Goal: Use online tool/utility: Use online tool/utility

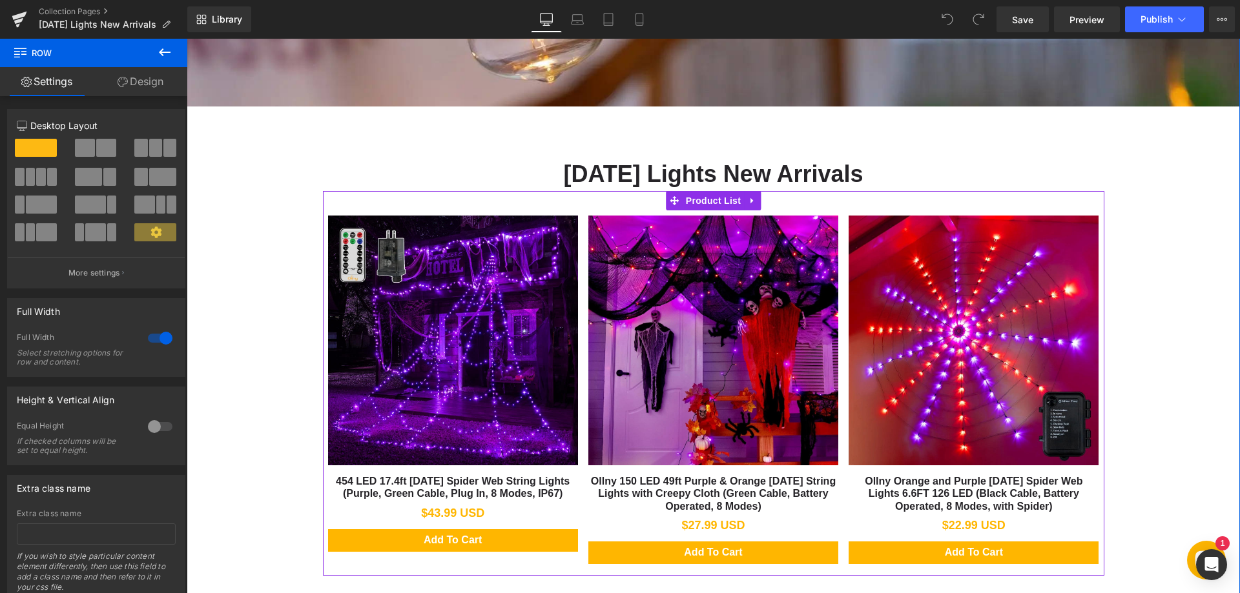
scroll to position [517, 0]
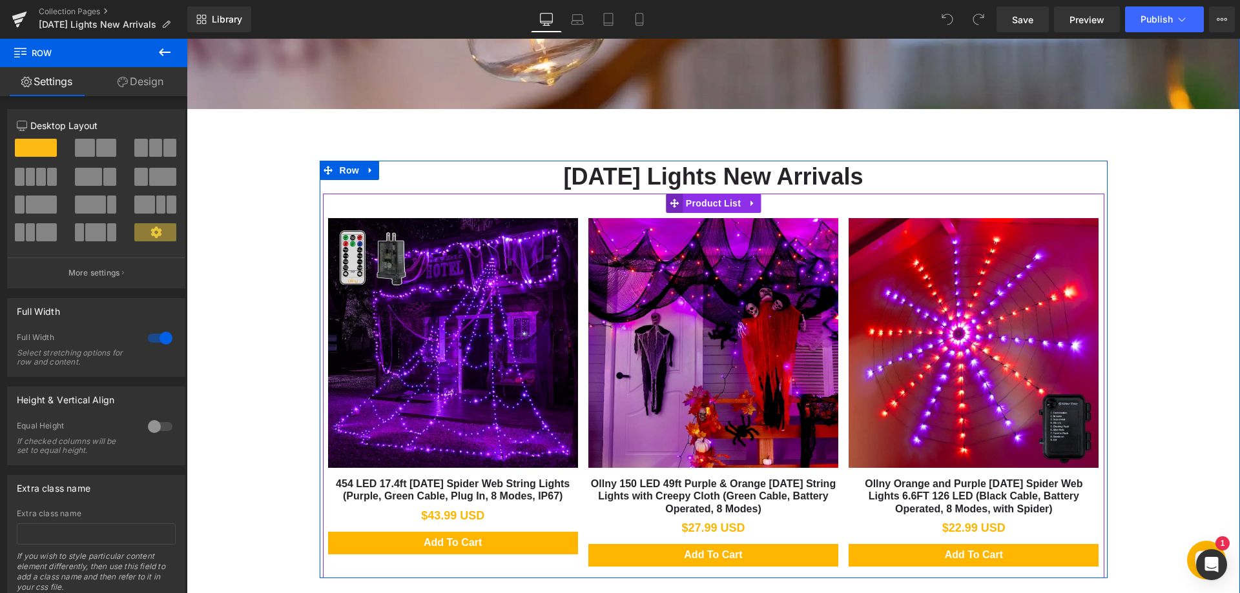
drag, startPoint x: 670, startPoint y: 203, endPoint x: 662, endPoint y: 211, distance: 11.4
click at [670, 203] on icon at bounding box center [674, 203] width 9 height 9
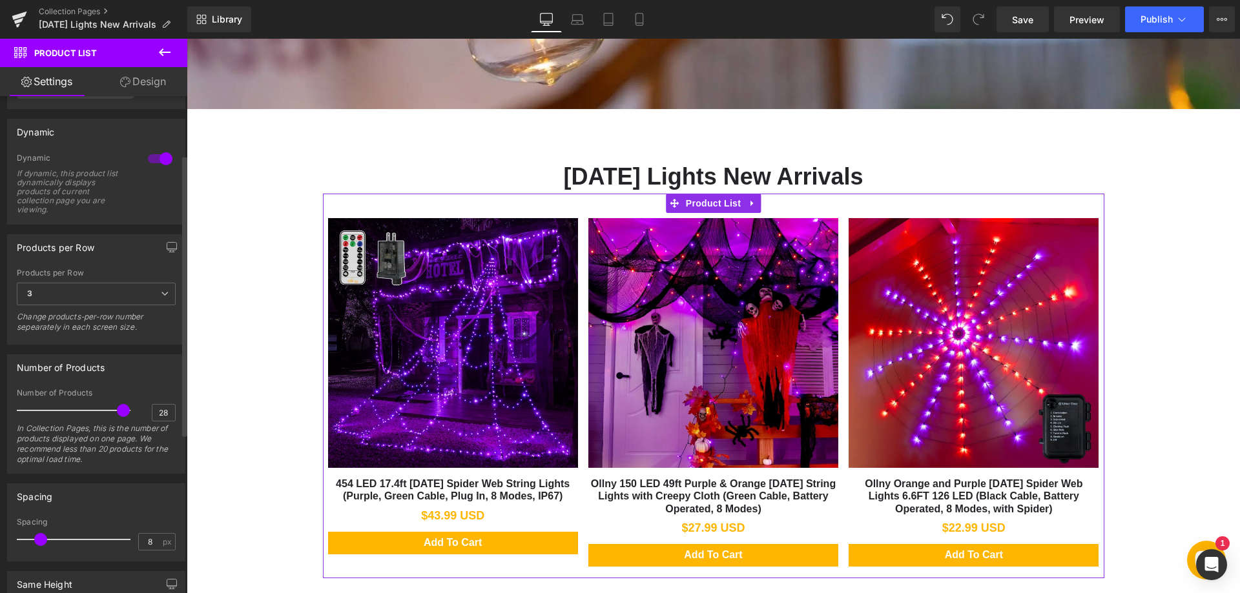
scroll to position [129, 0]
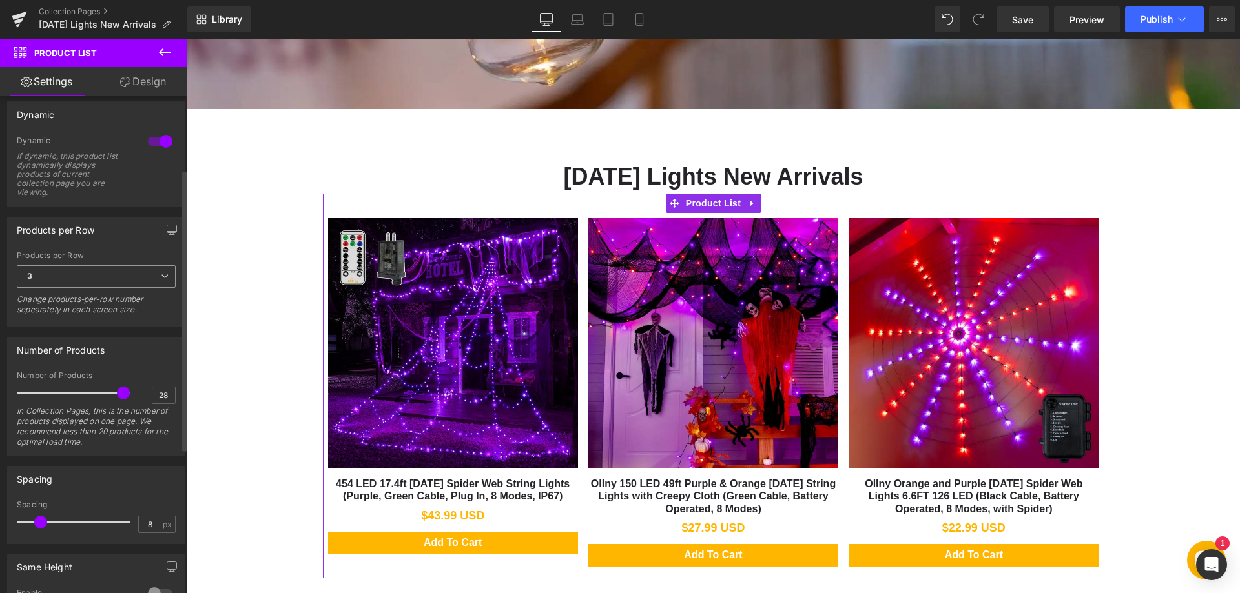
click at [102, 274] on span "3" at bounding box center [96, 276] width 159 height 23
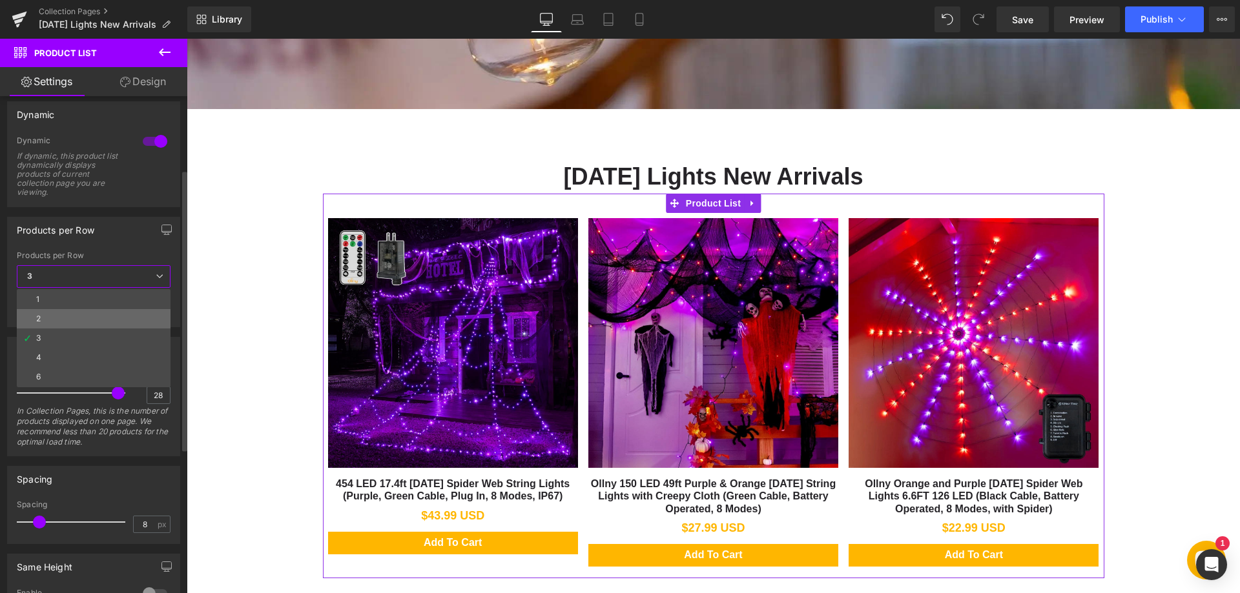
click at [72, 314] on li "2" at bounding box center [94, 318] width 154 height 19
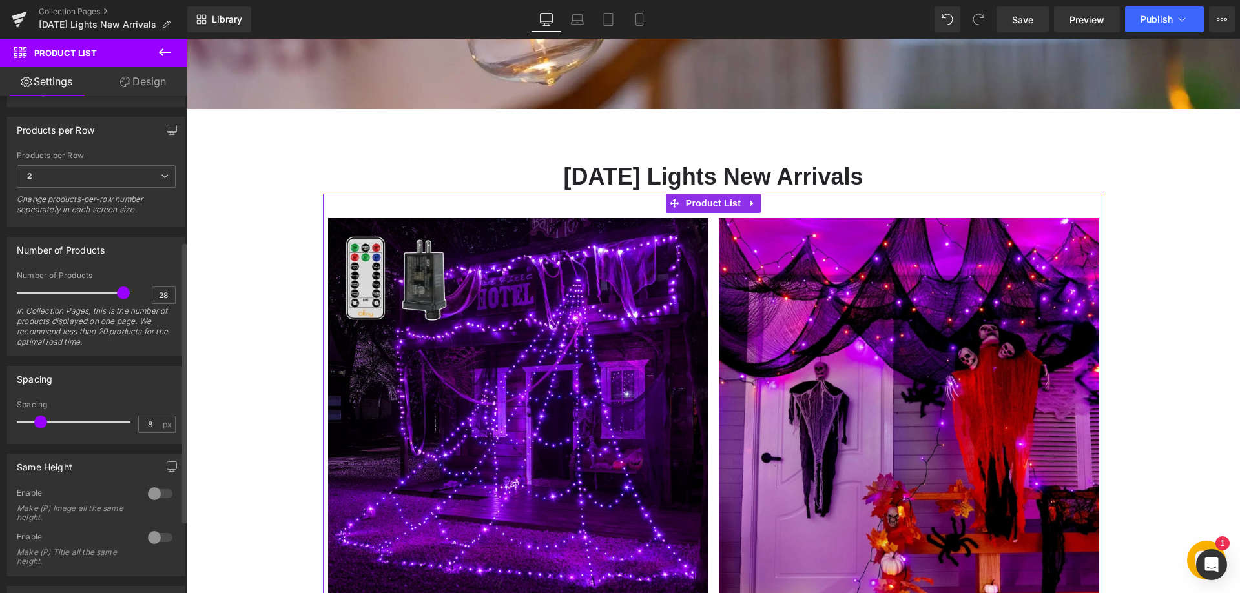
scroll to position [258, 0]
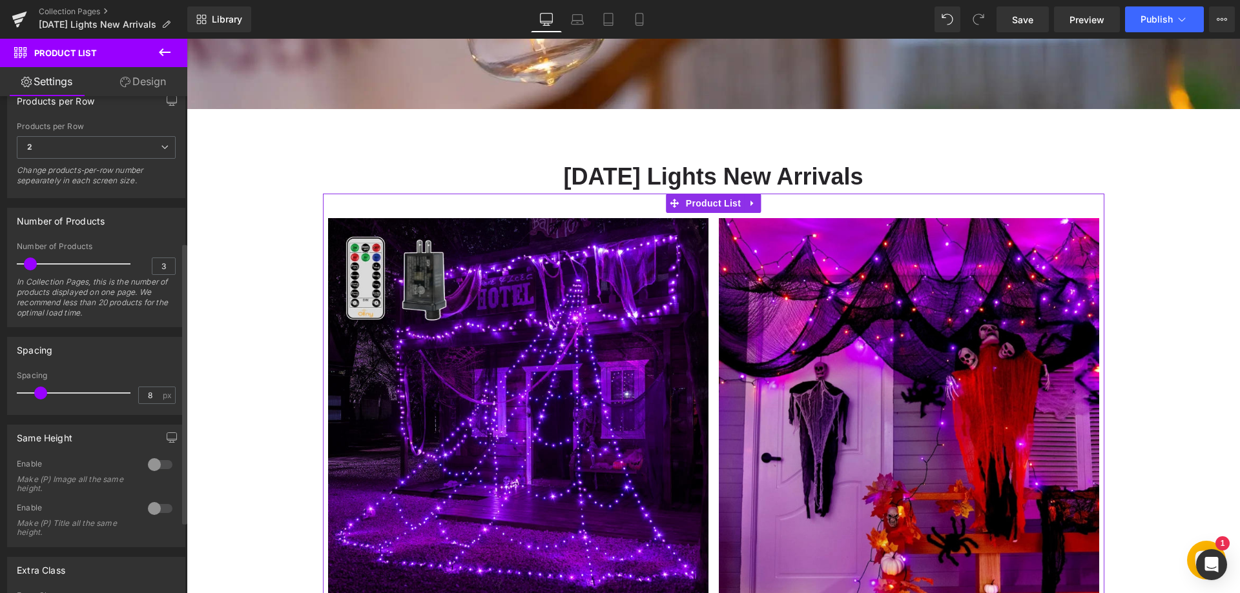
type input "2"
drag, startPoint x: 121, startPoint y: 269, endPoint x: 98, endPoint y: 328, distance: 63.6
click at [30, 274] on div at bounding box center [76, 264] width 107 height 26
click at [131, 331] on div "Spacing 8px Spacing 8 px" at bounding box center [96, 371] width 193 height 88
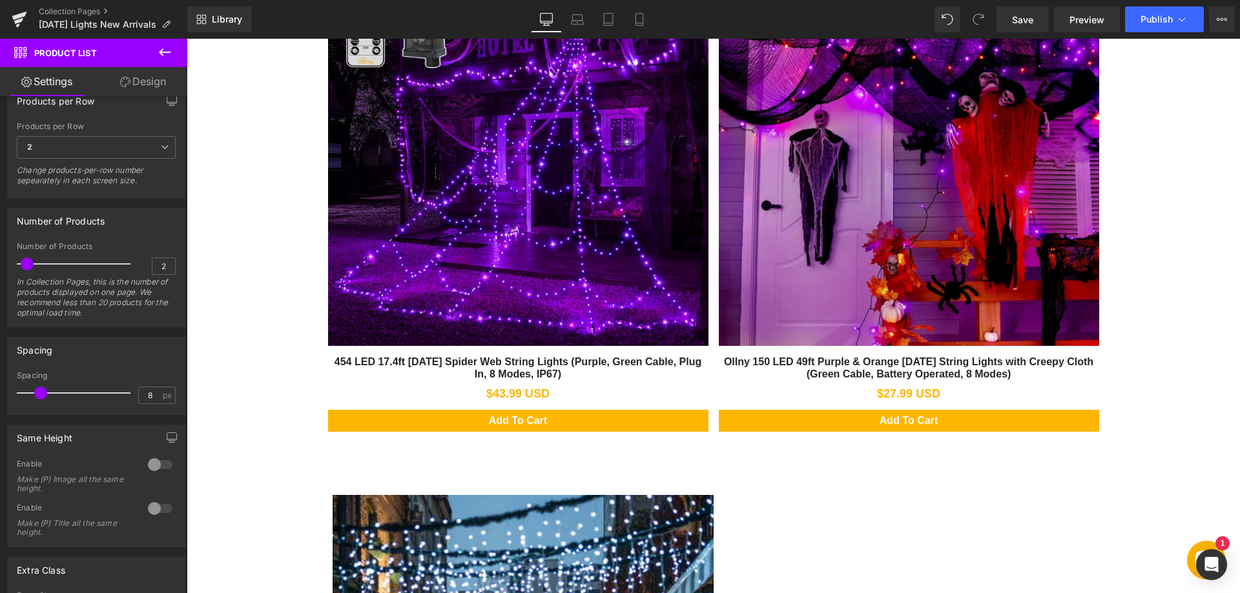
scroll to position [775, 0]
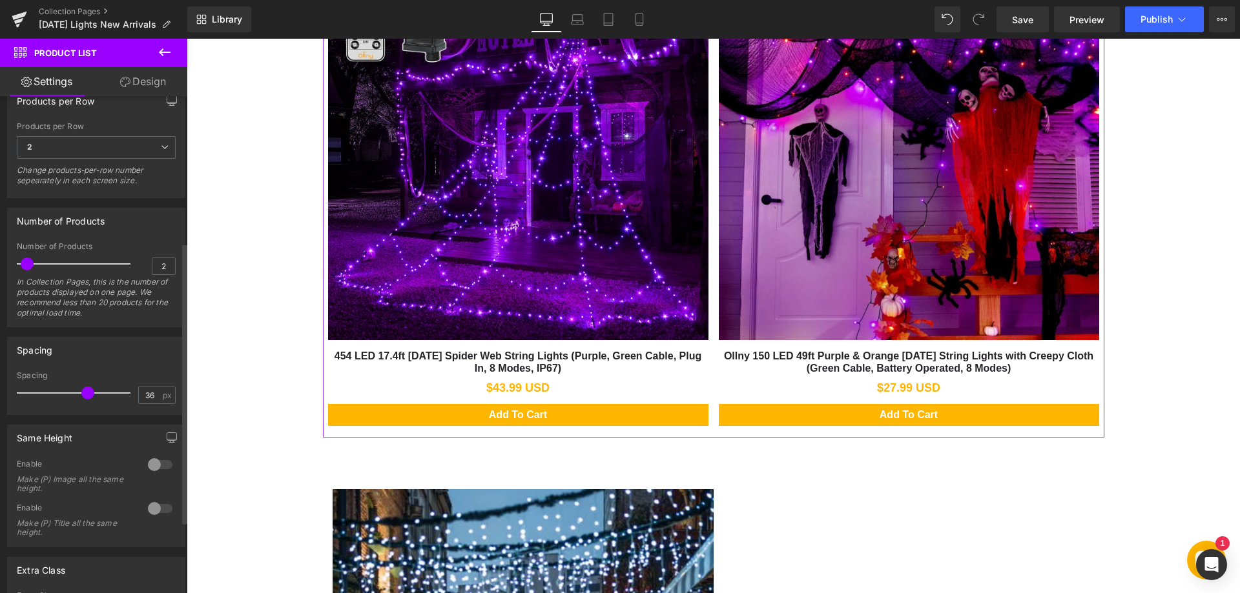
drag, startPoint x: 42, startPoint y: 389, endPoint x: 100, endPoint y: 391, distance: 58.2
click at [94, 391] on span at bounding box center [87, 393] width 13 height 13
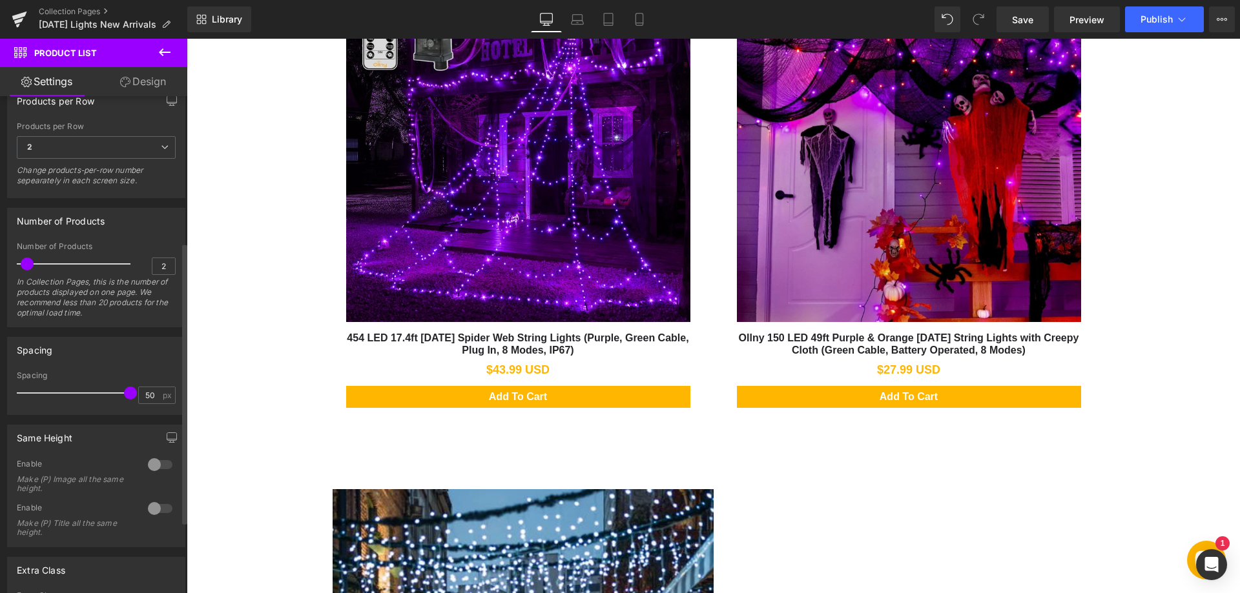
drag, startPoint x: 100, startPoint y: 395, endPoint x: 132, endPoint y: 395, distance: 31.6
click at [132, 395] on div "Spacing 50 px" at bounding box center [96, 392] width 159 height 43
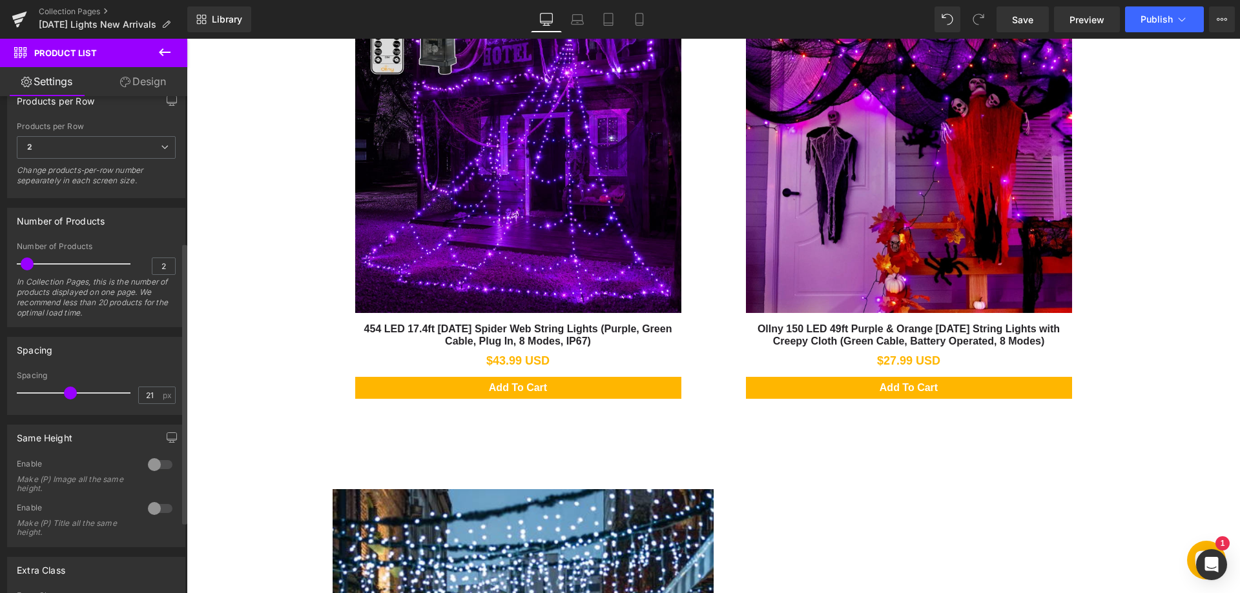
type input "20"
drag, startPoint x: 122, startPoint y: 391, endPoint x: 61, endPoint y: 392, distance: 60.7
click at [64, 392] on span at bounding box center [70, 393] width 13 height 13
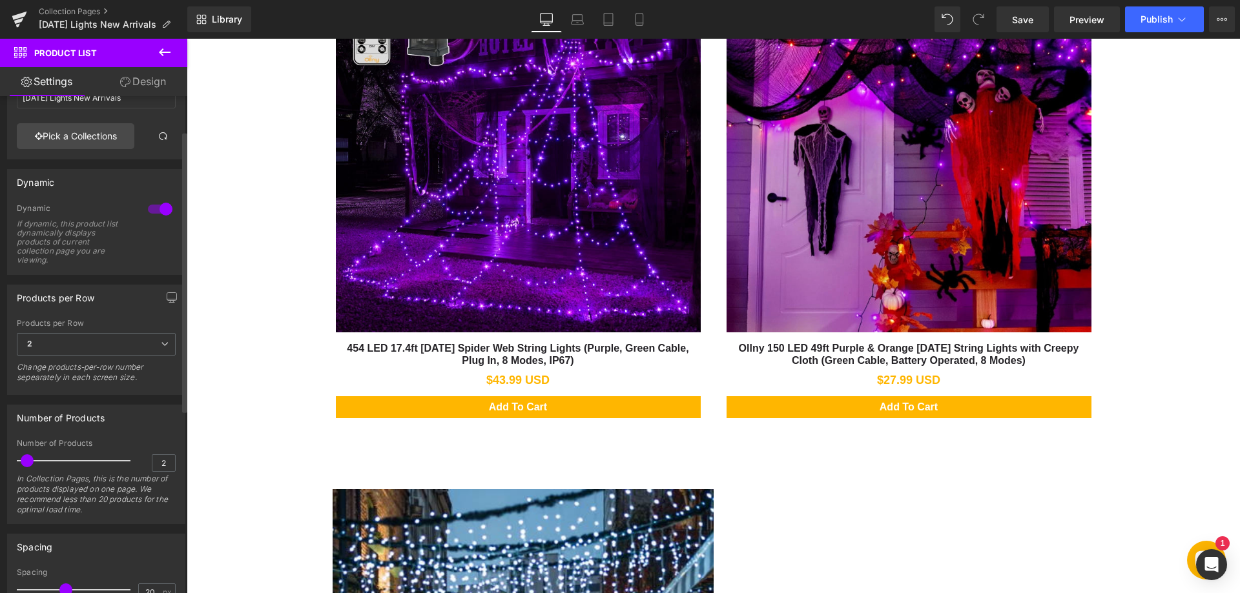
scroll to position [0, 0]
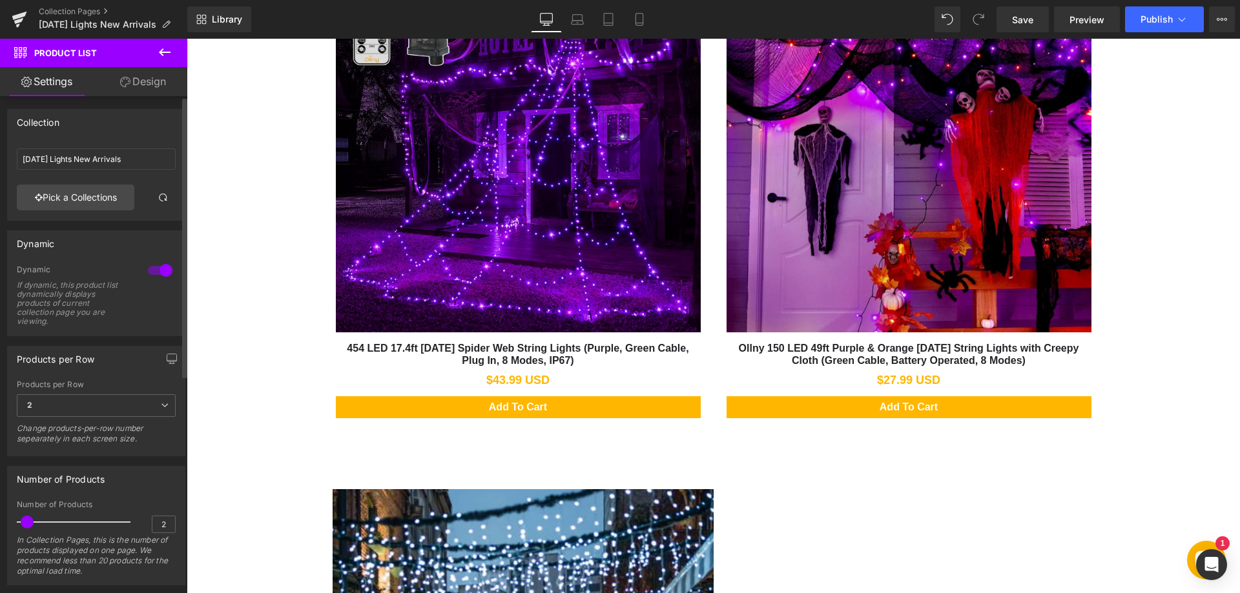
click at [154, 270] on div at bounding box center [160, 270] width 31 height 21
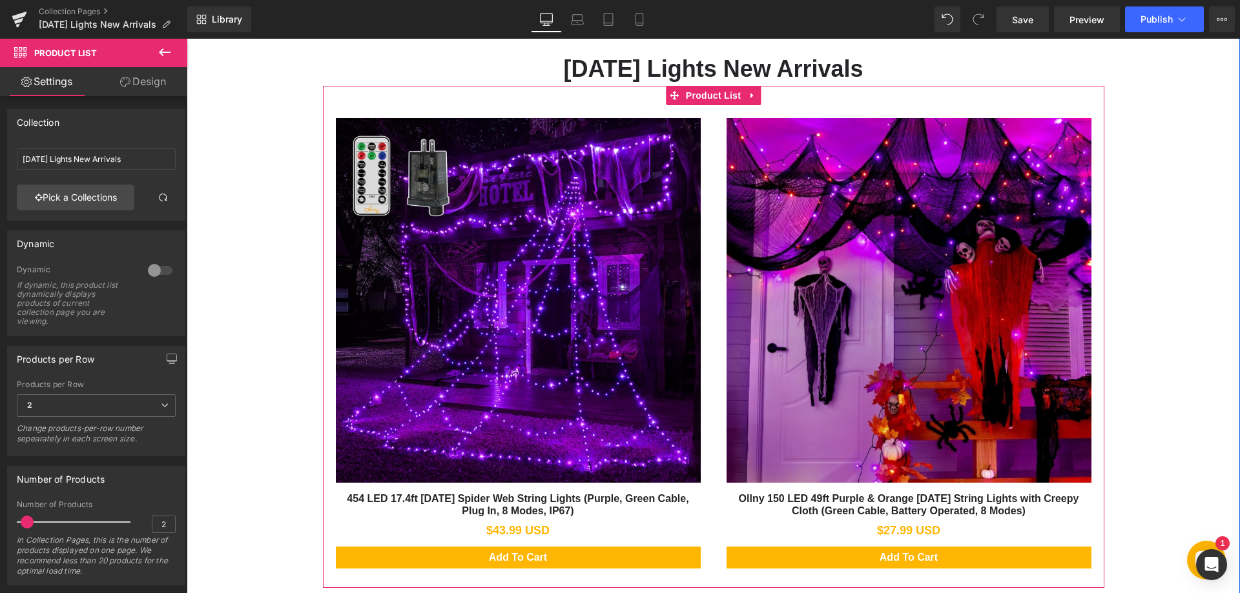
scroll to position [646, 0]
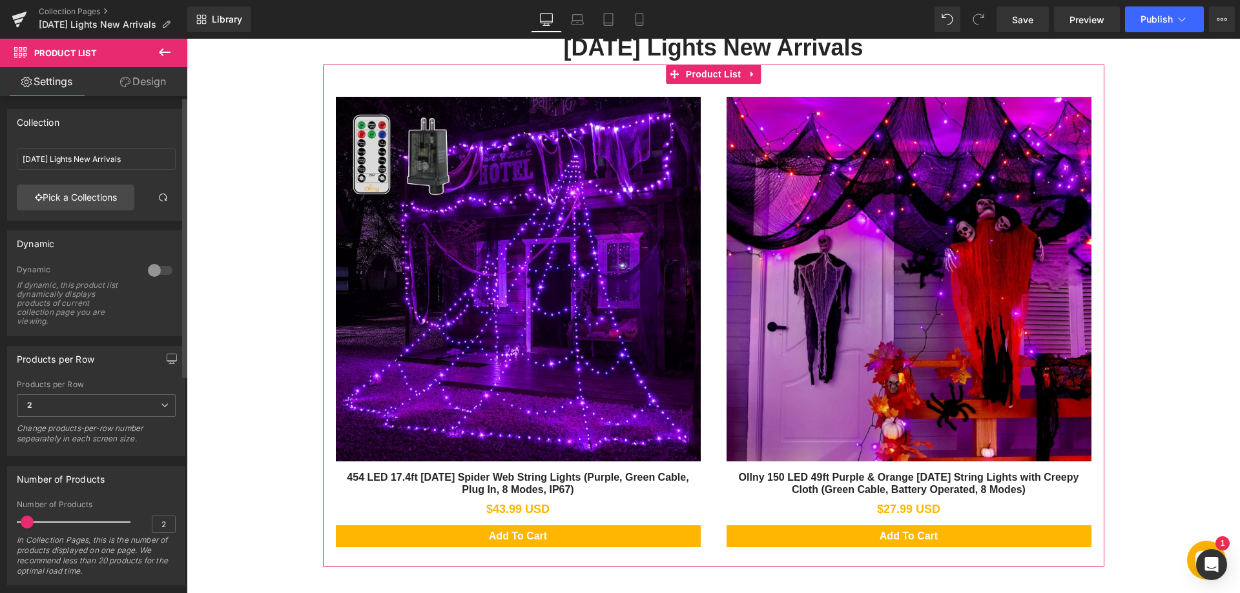
click at [153, 271] on div at bounding box center [160, 270] width 31 height 21
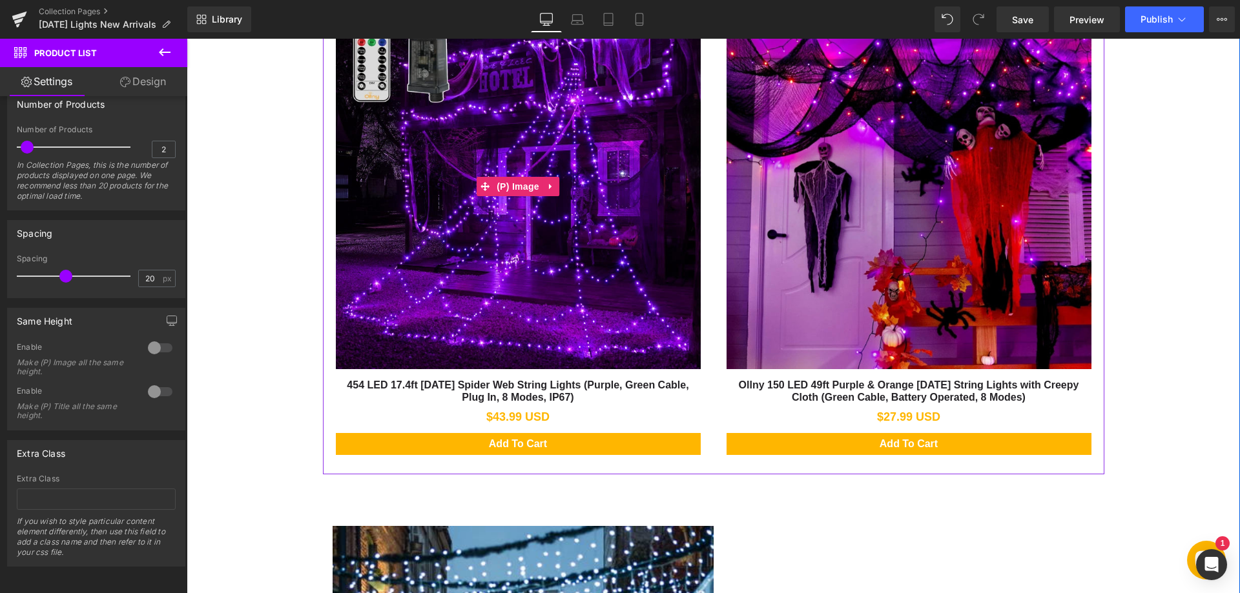
scroll to position [775, 0]
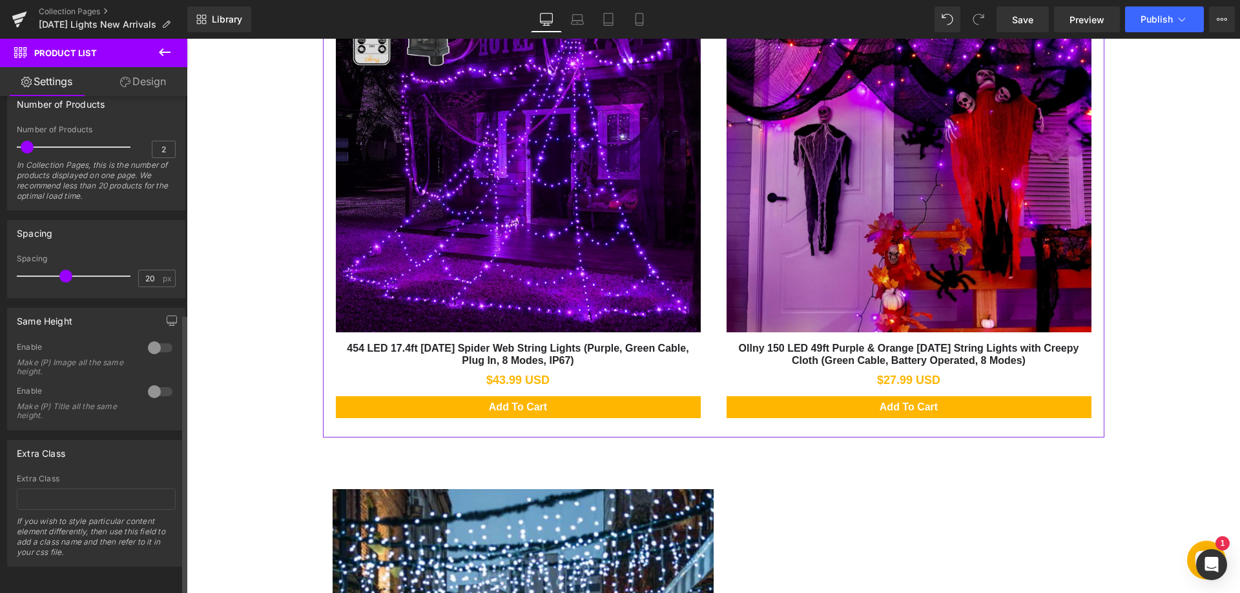
click at [155, 340] on div at bounding box center [160, 348] width 31 height 21
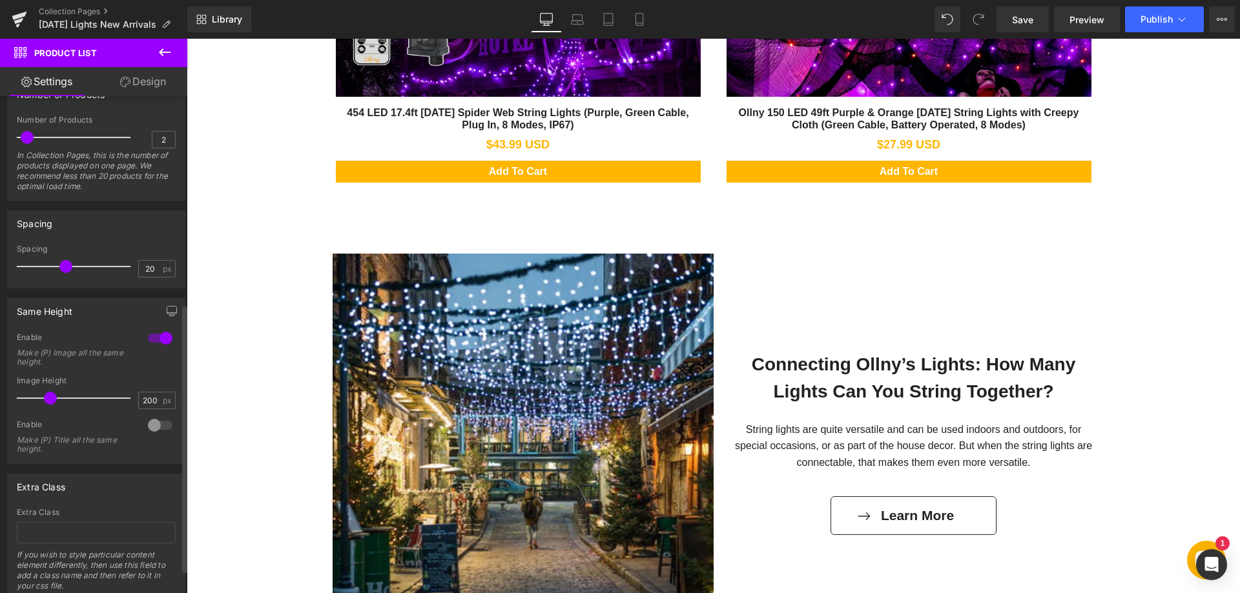
click at [153, 431] on div at bounding box center [160, 425] width 31 height 21
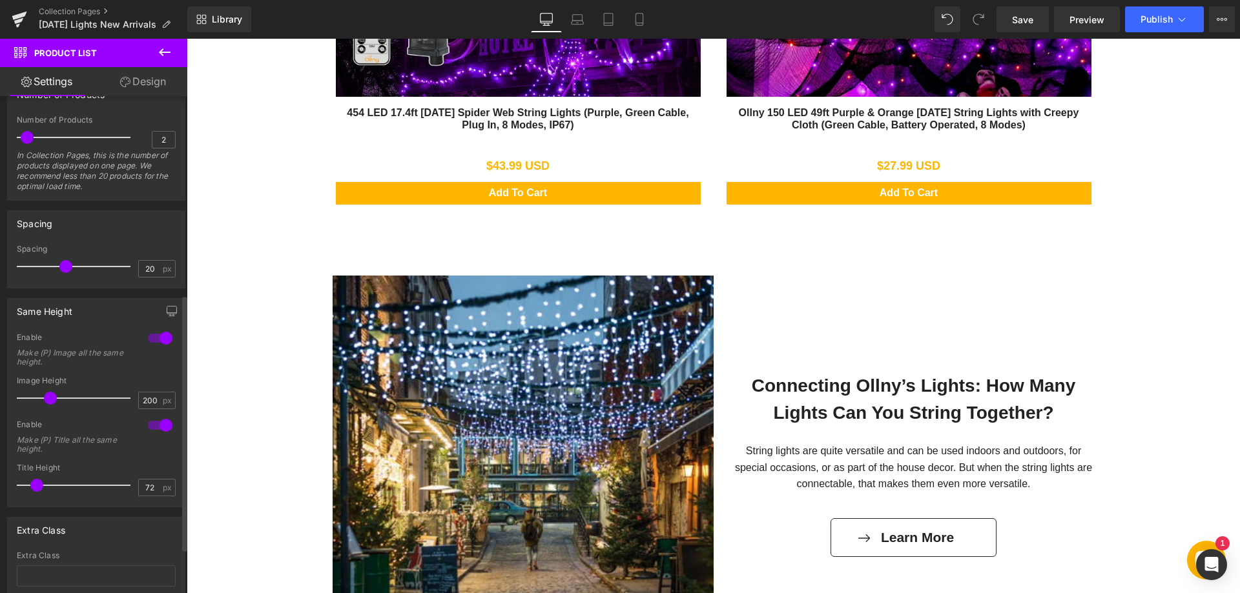
click at [153, 431] on div at bounding box center [160, 425] width 31 height 21
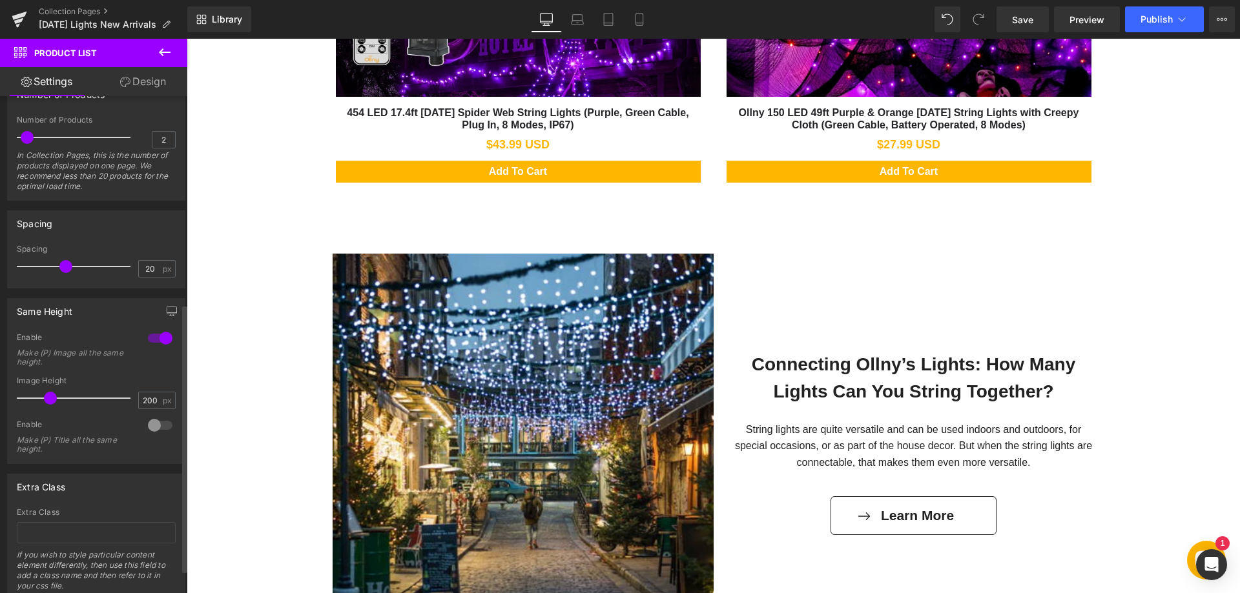
drag, startPoint x: 152, startPoint y: 341, endPoint x: 129, endPoint y: 406, distance: 68.9
click at [152, 341] on div at bounding box center [160, 338] width 31 height 21
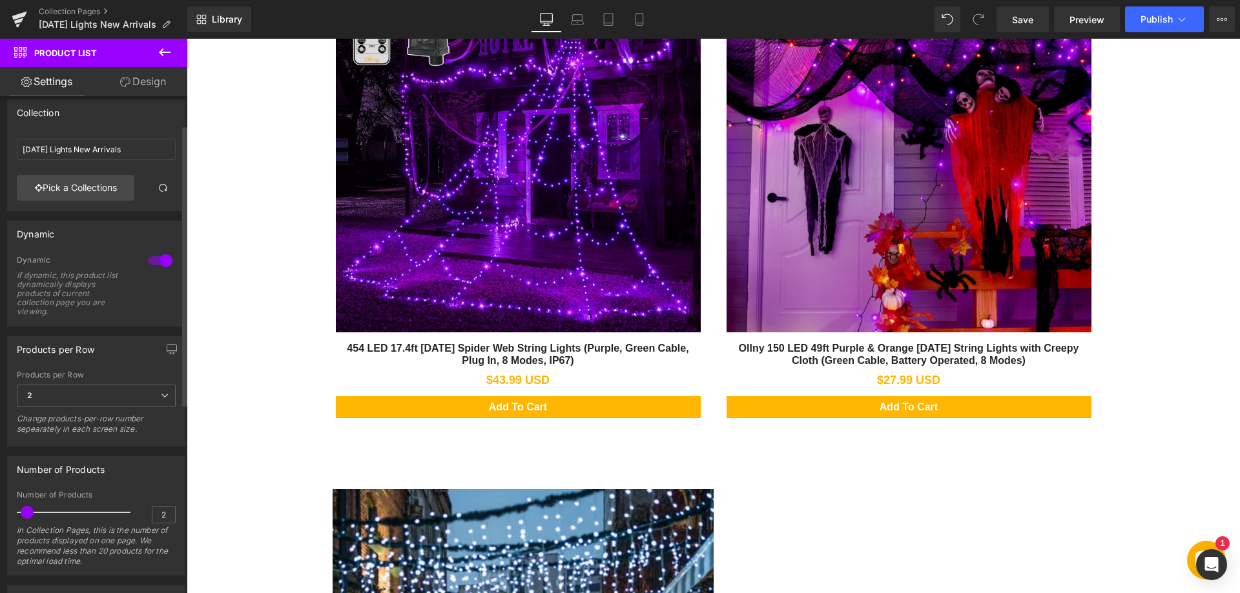
scroll to position [0, 0]
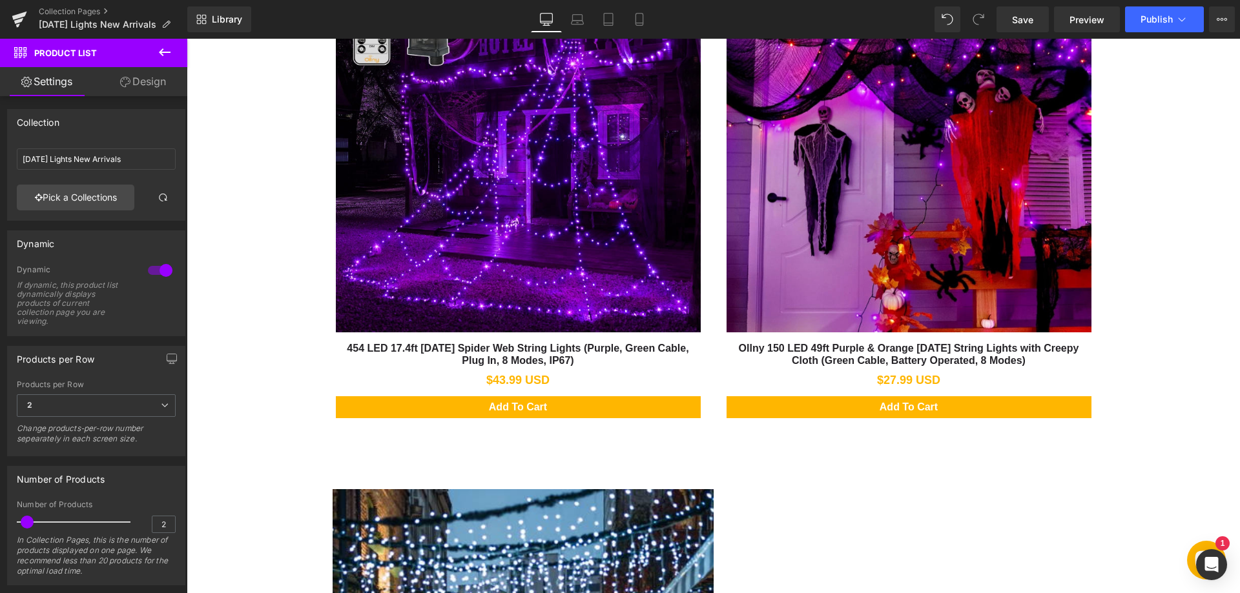
click at [149, 87] on link "Design" at bounding box center [143, 81] width 94 height 29
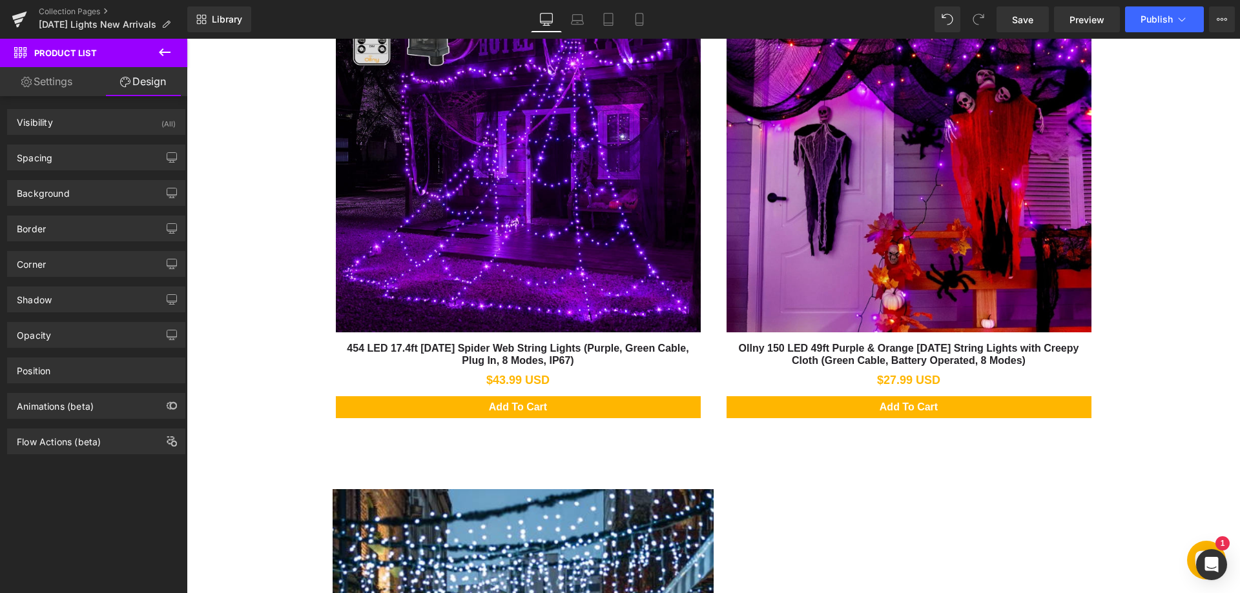
type input "0"
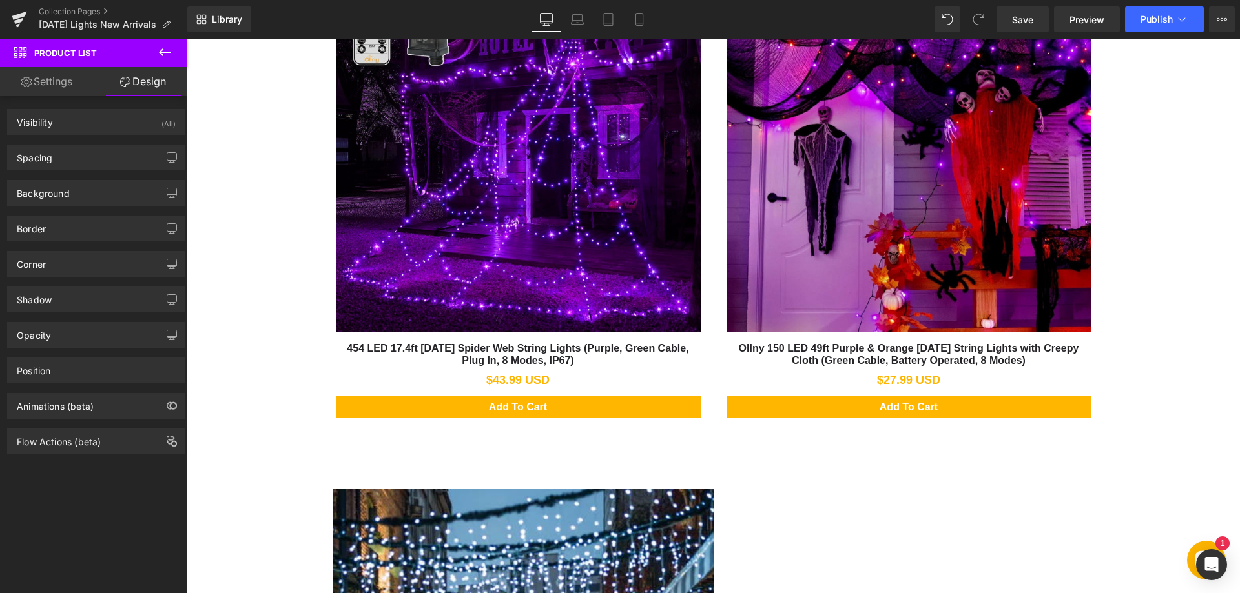
type input "0"
click at [80, 163] on div "Spacing" at bounding box center [96, 157] width 177 height 25
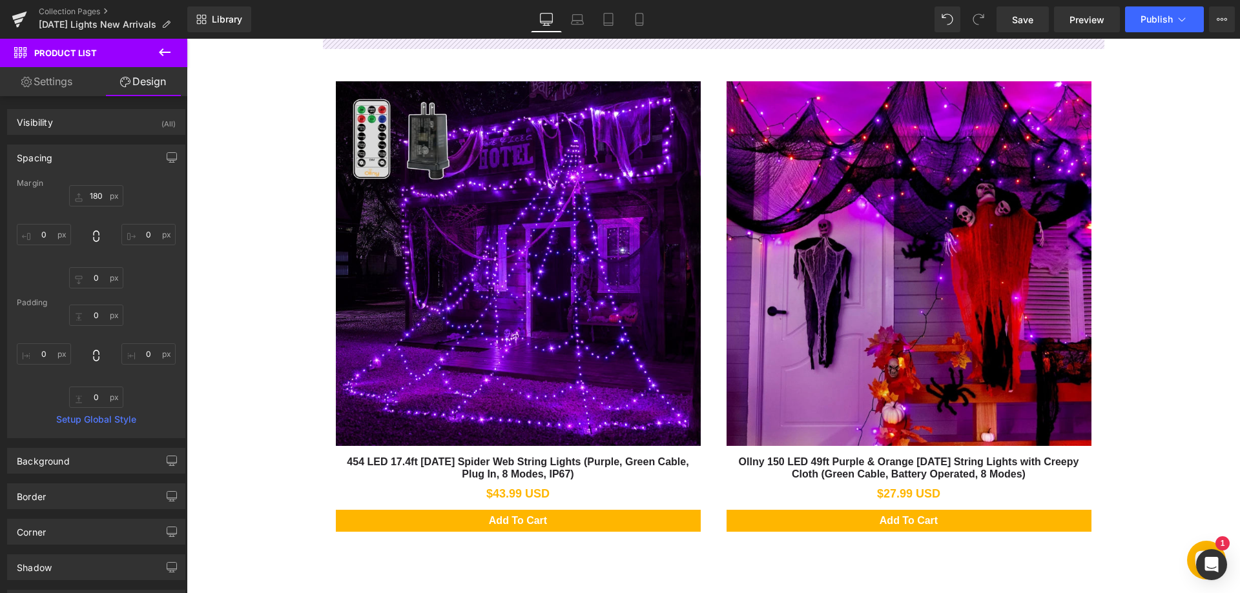
click at [36, 79] on link "Settings" at bounding box center [47, 81] width 94 height 29
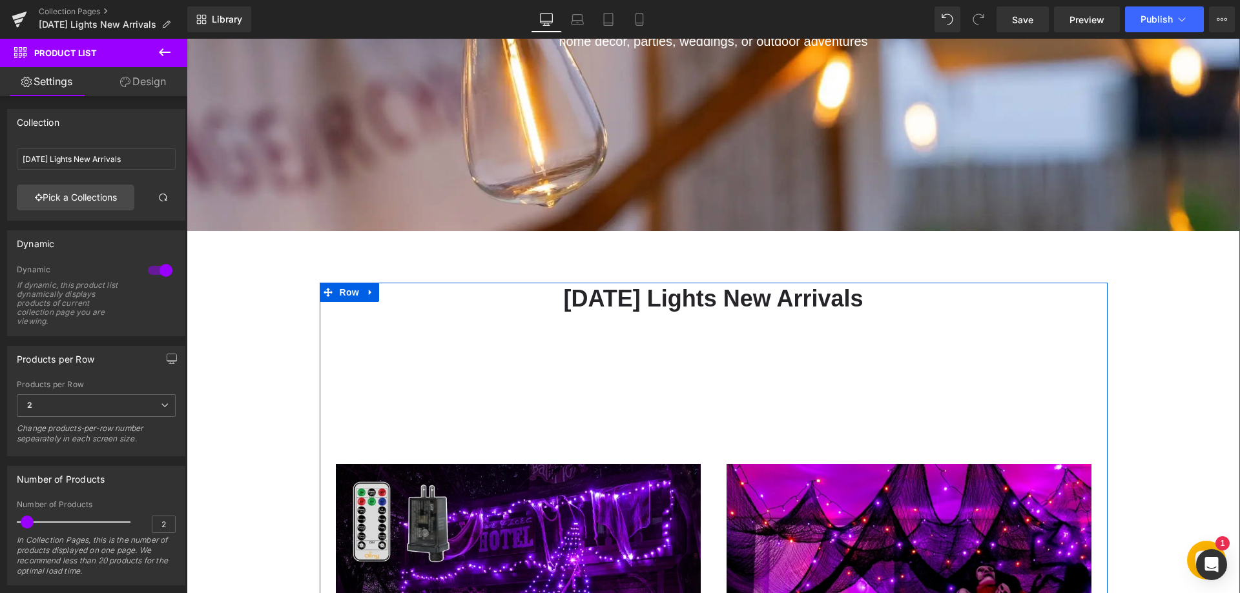
scroll to position [387, 0]
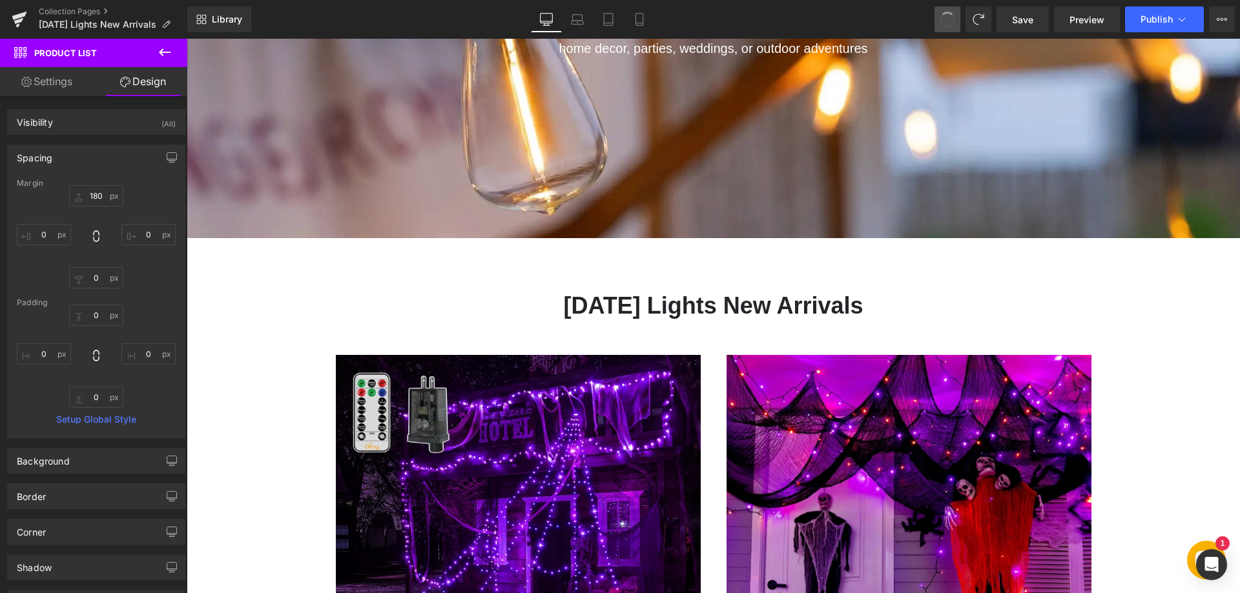
type input "0"
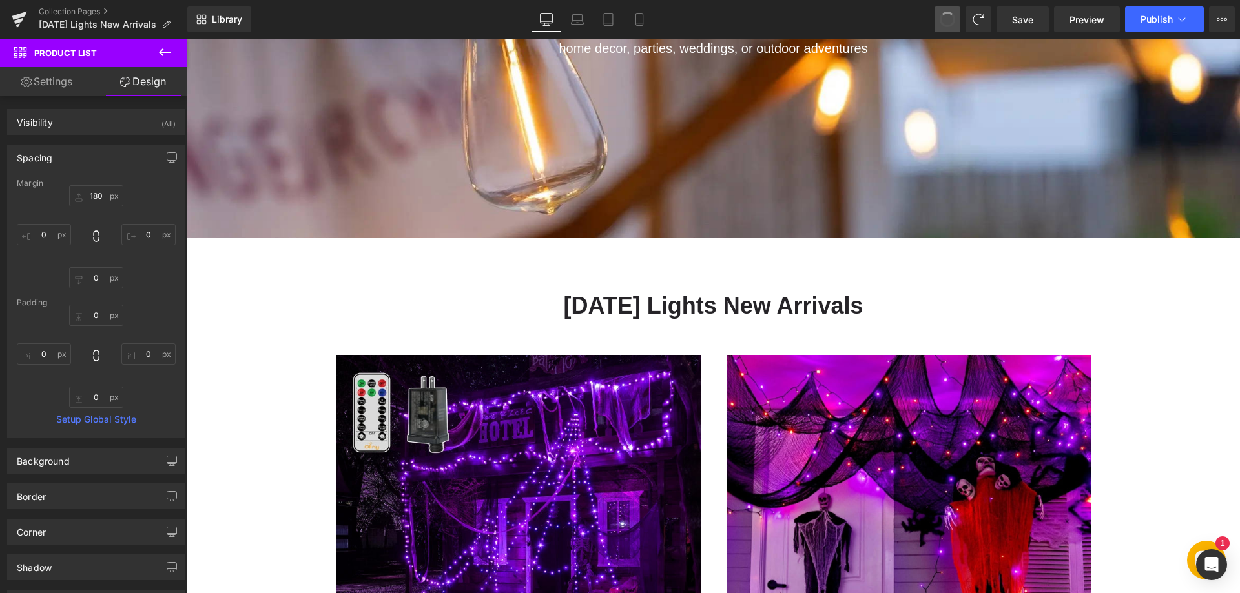
type input "0"
click at [946, 12] on span at bounding box center [947, 19] width 19 height 19
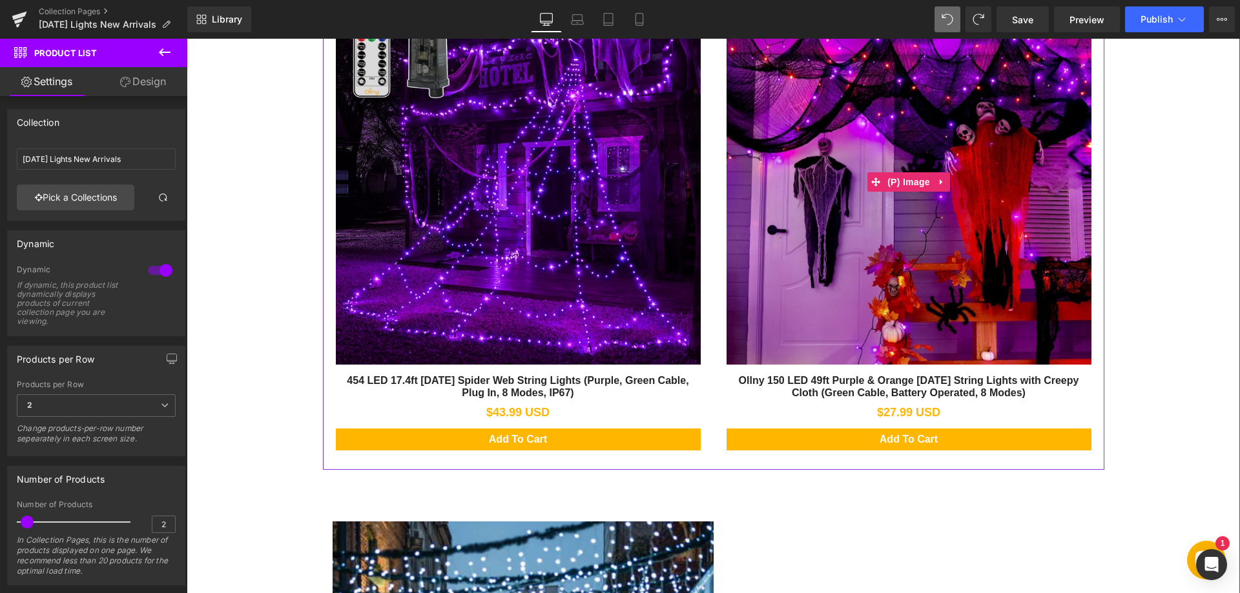
scroll to position [775, 0]
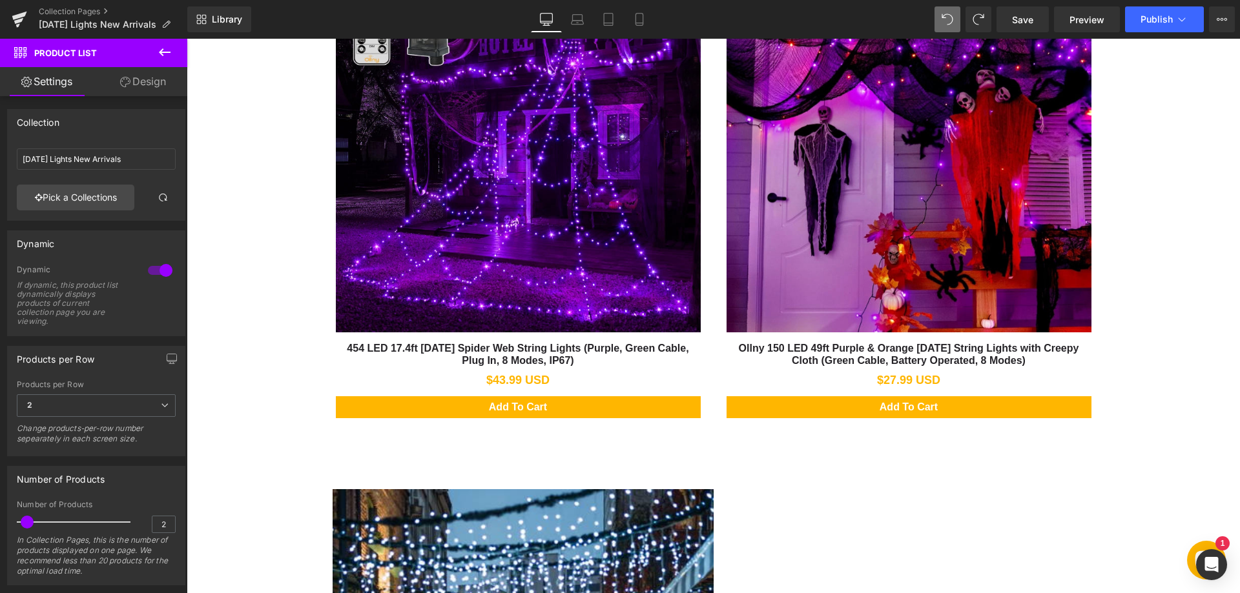
click at [163, 52] on icon at bounding box center [165, 52] width 12 height 8
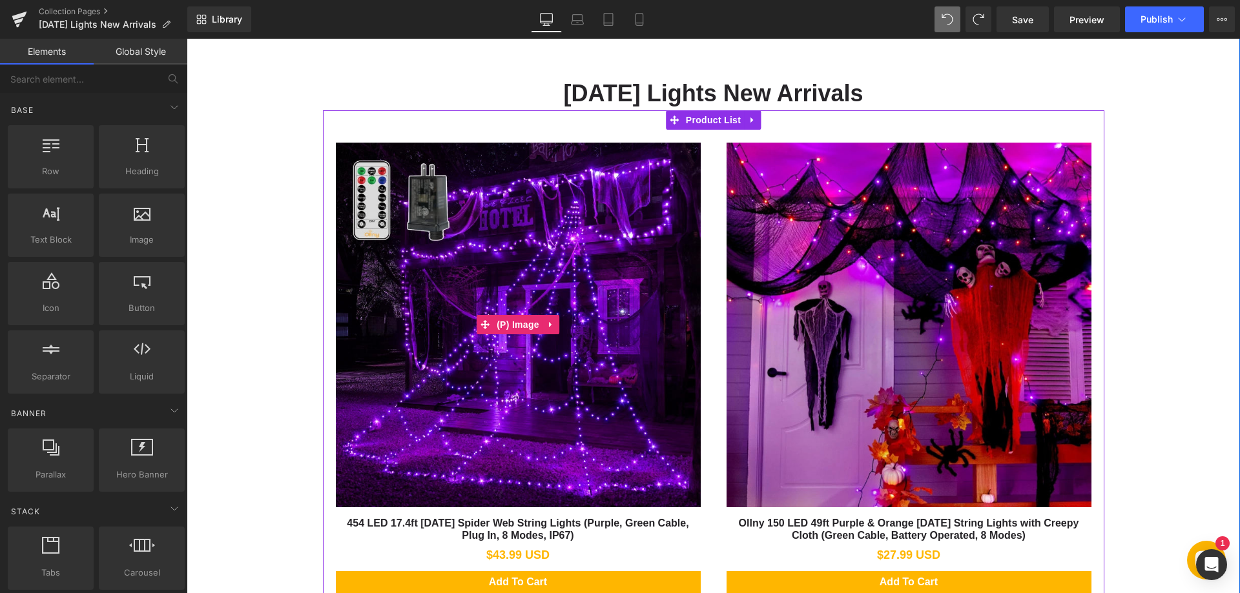
scroll to position [581, 0]
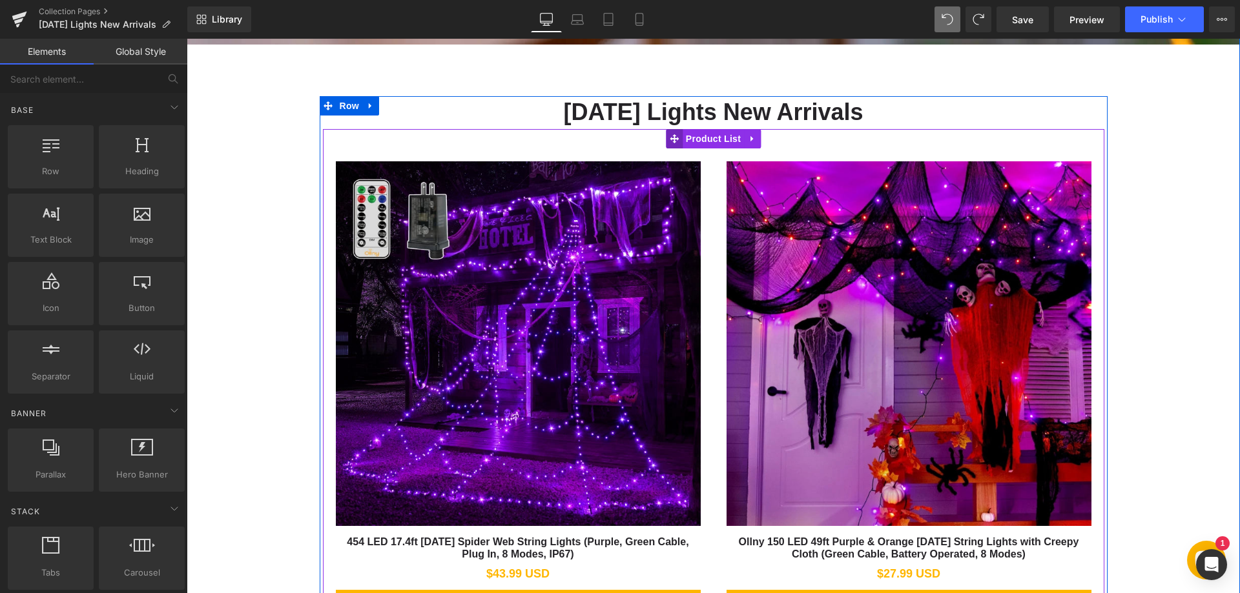
click at [670, 139] on icon at bounding box center [674, 138] width 9 height 9
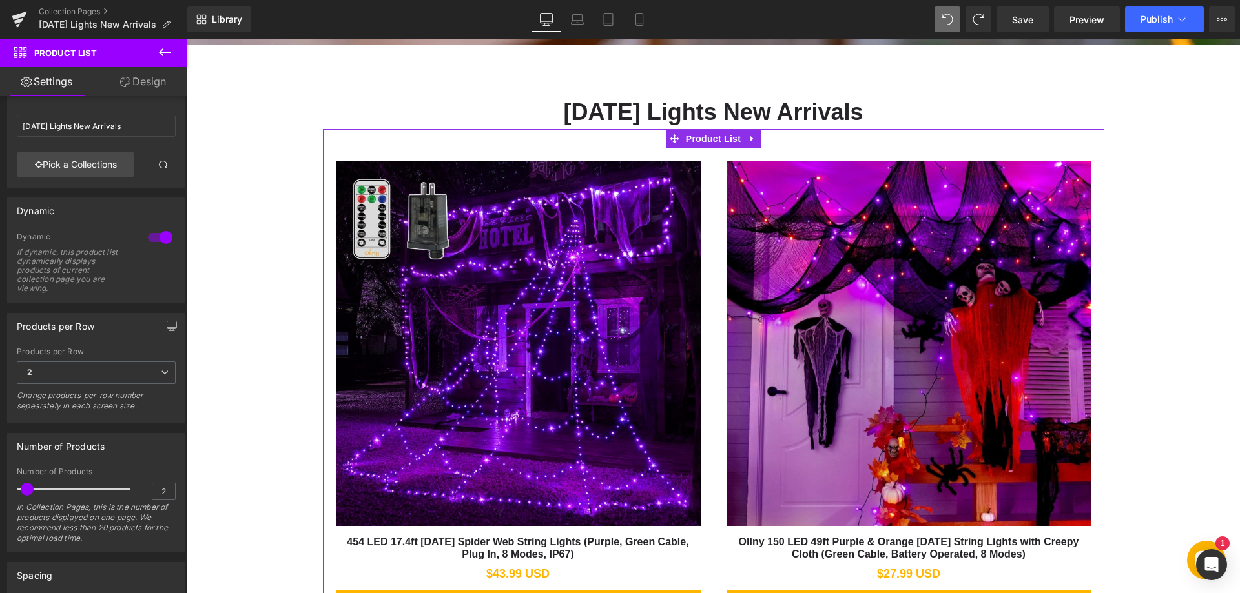
scroll to position [65, 0]
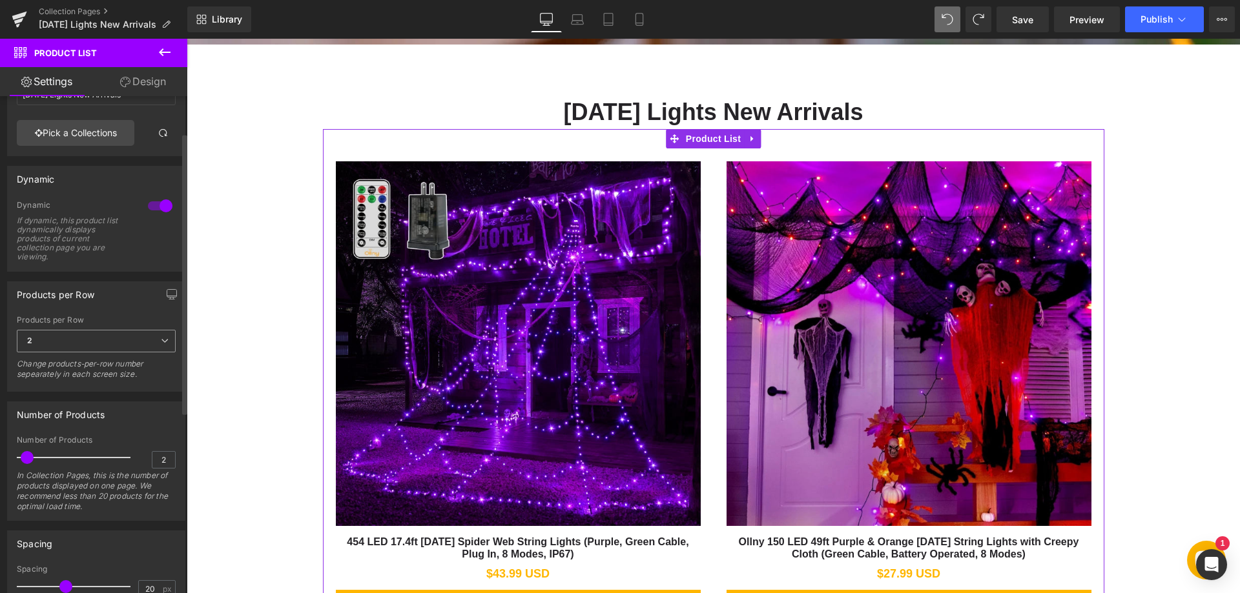
click at [107, 340] on span "2" at bounding box center [96, 341] width 159 height 23
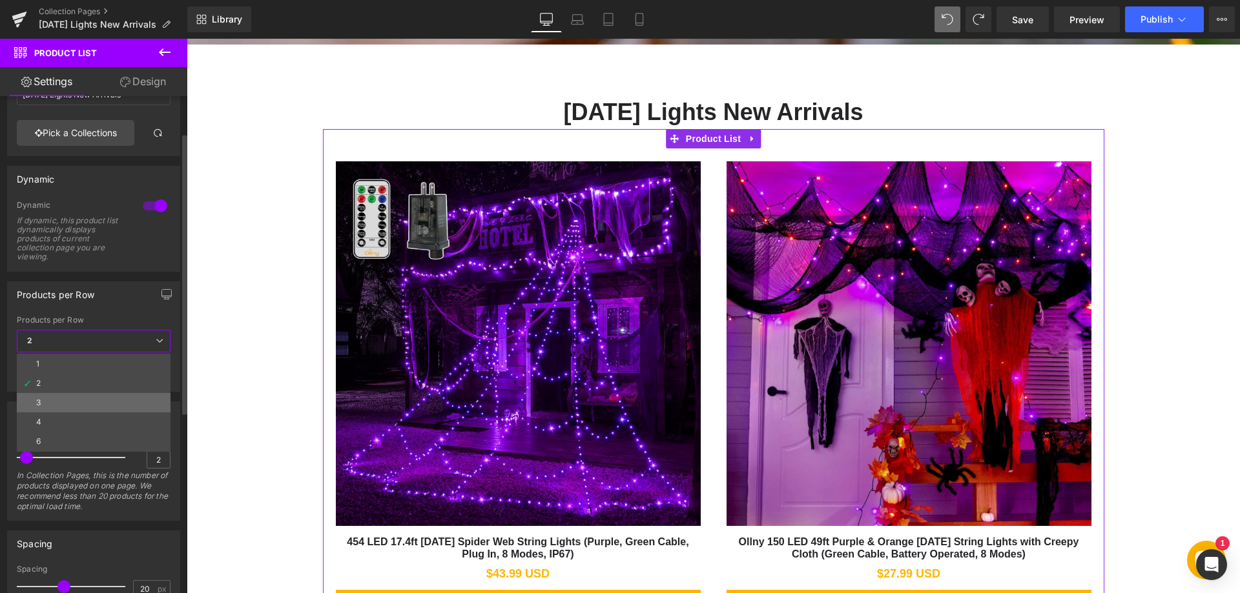
click at [67, 395] on li "3" at bounding box center [94, 402] width 154 height 19
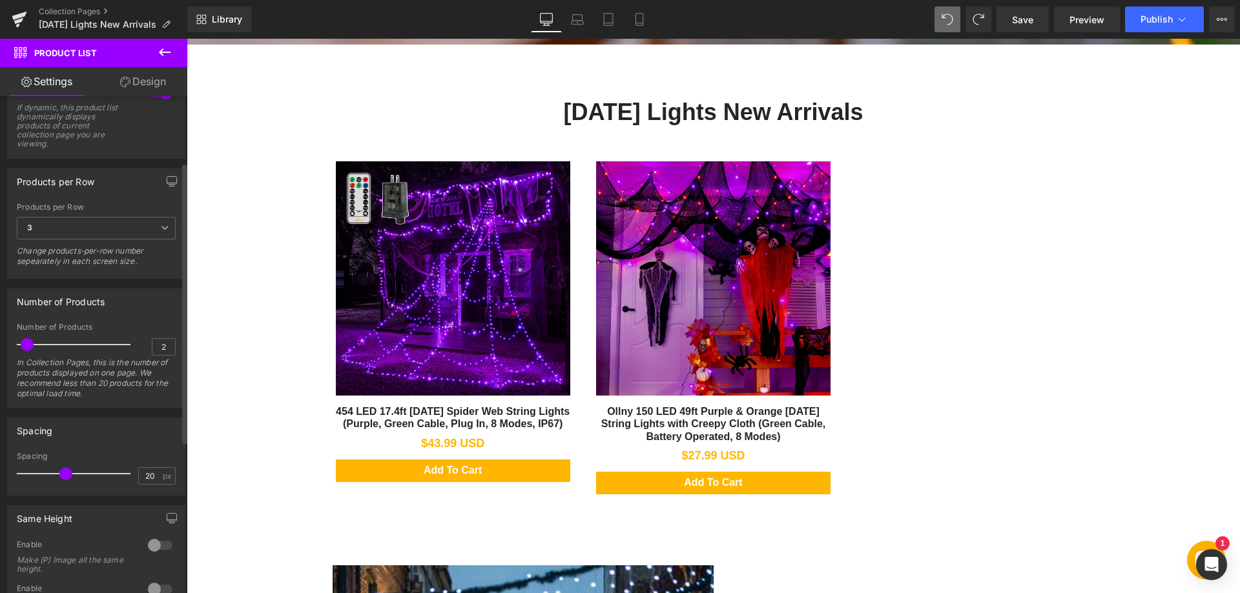
scroll to position [194, 0]
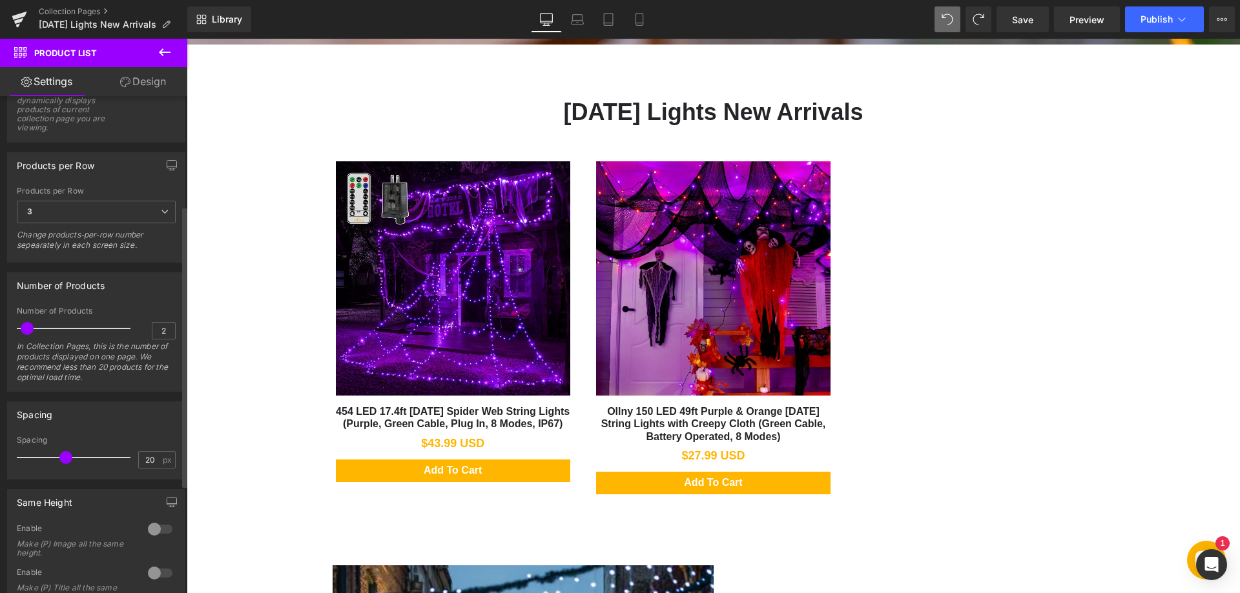
type input "3"
click at [34, 331] on span at bounding box center [30, 328] width 13 height 13
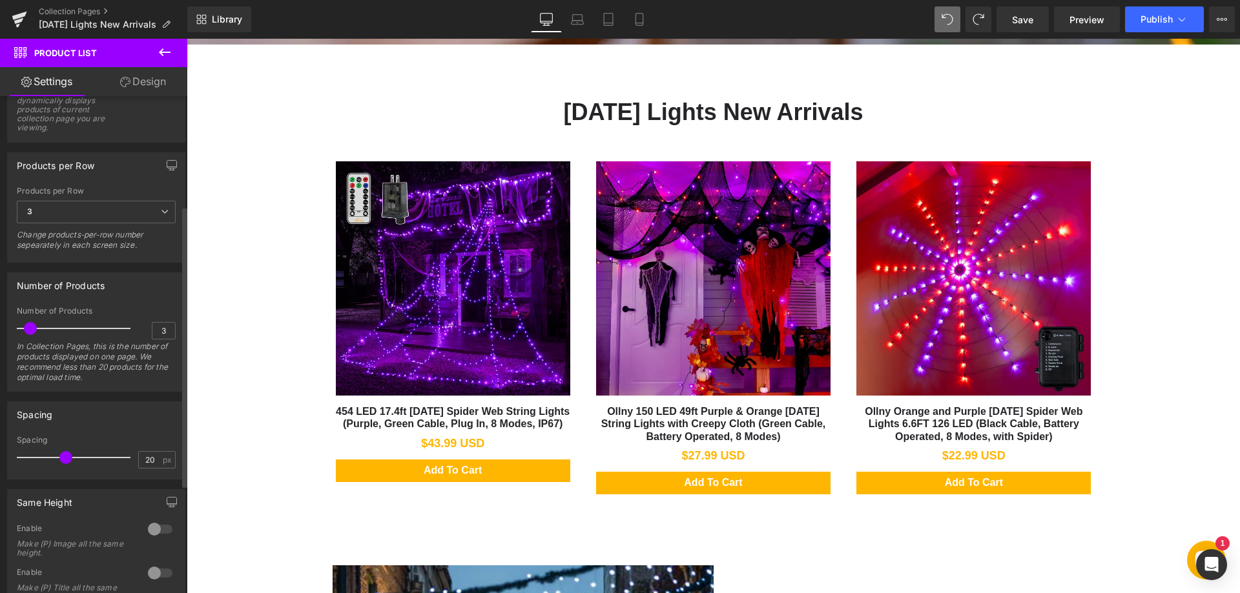
click at [148, 266] on div "Number of Products 3 Number of Products 3 In Collection Pages, this is the numb…" at bounding box center [96, 327] width 193 height 129
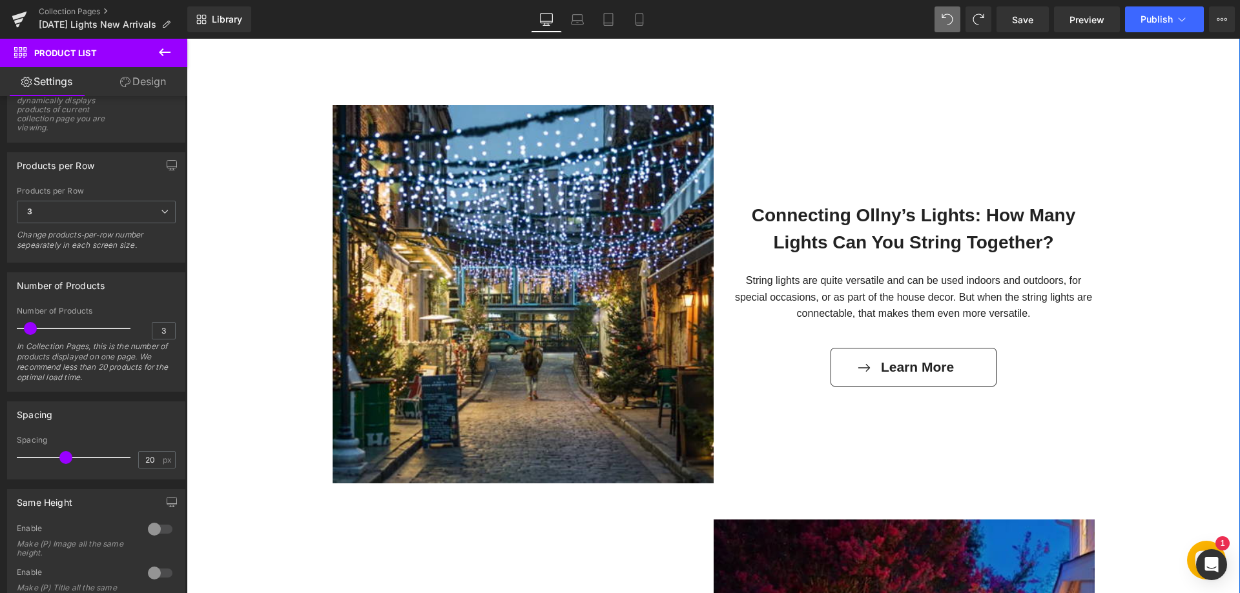
scroll to position [904, 0]
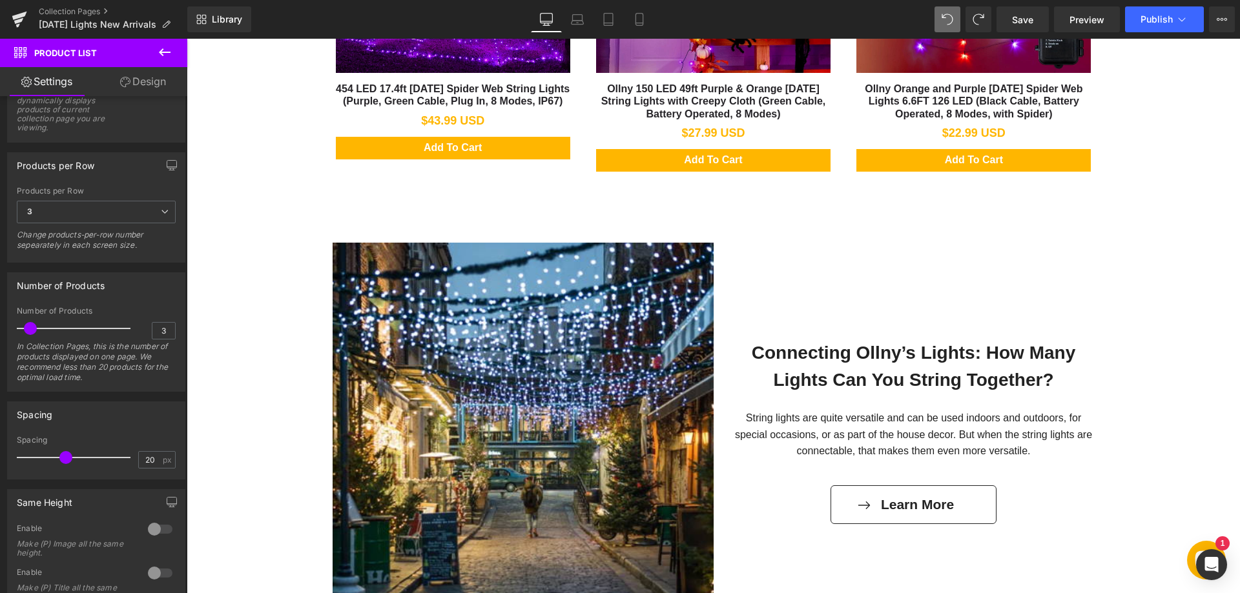
click at [302, 240] on div "Connectable Lights Text Block Brighten any space with Ollny Connectable Lights …" at bounding box center [713, 513] width 1053 height 2529
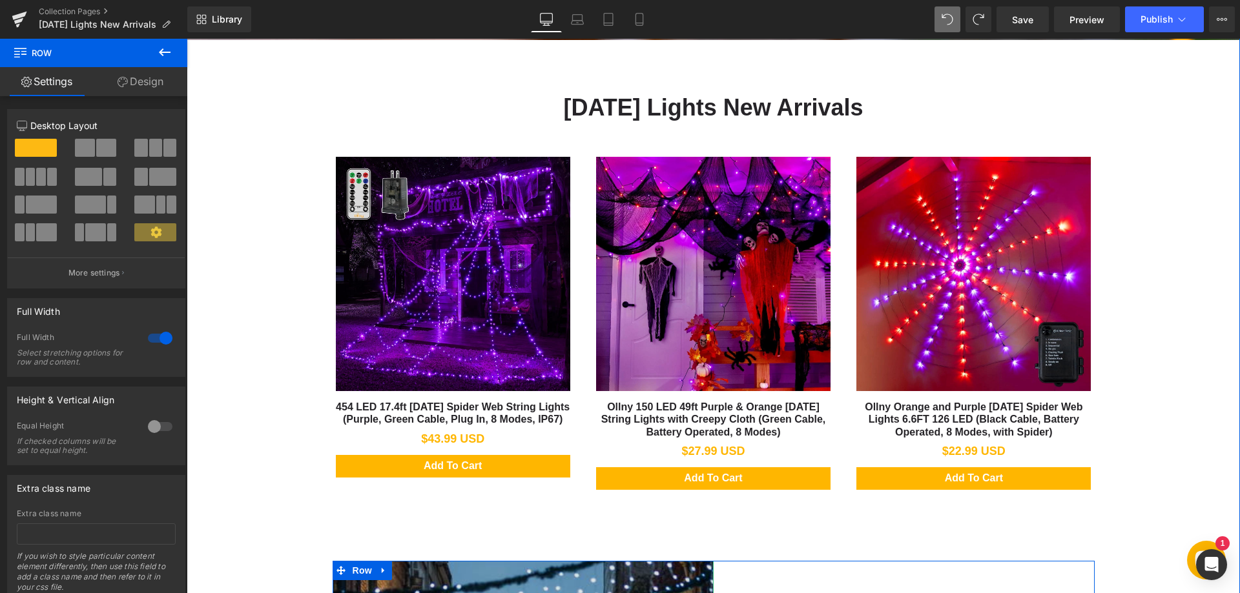
scroll to position [581, 0]
